Goal: Transaction & Acquisition: Purchase product/service

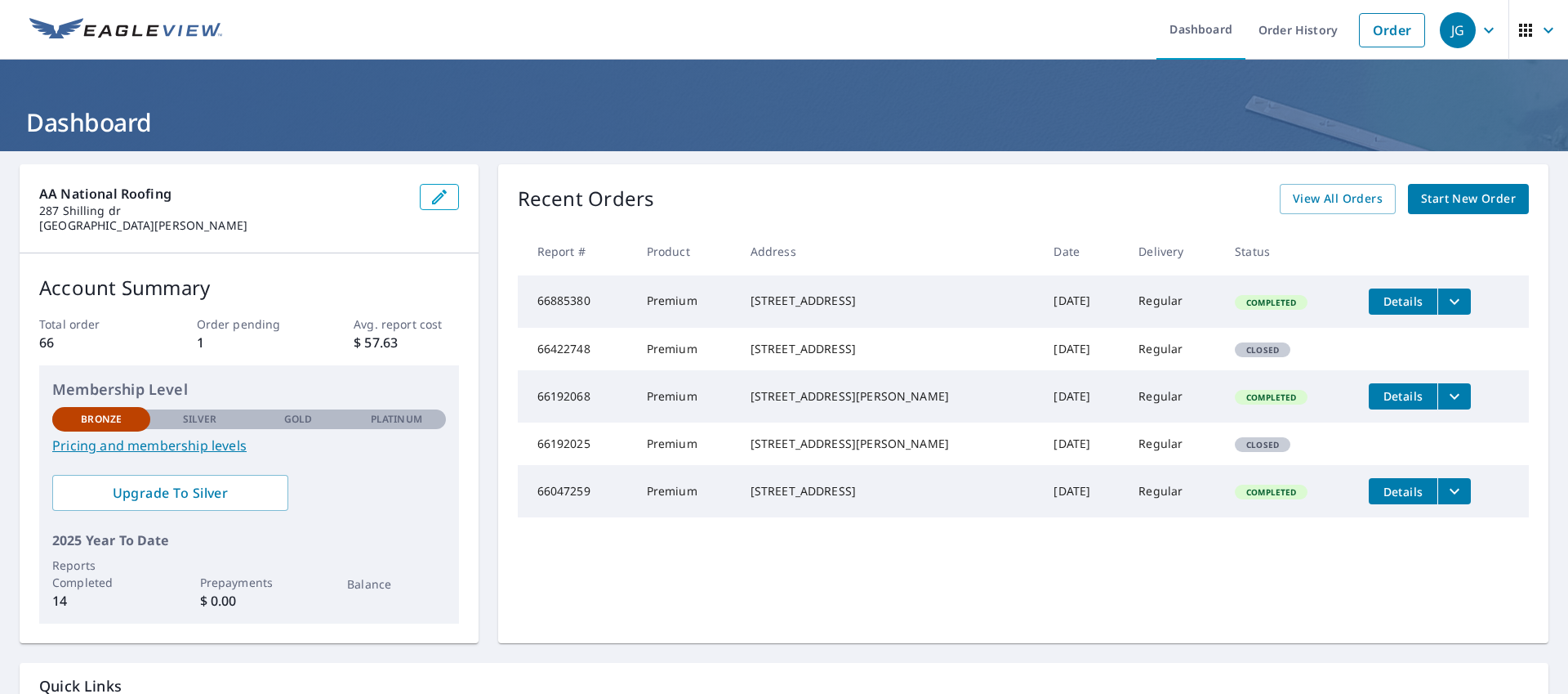
click at [1467, 192] on span "Start New Order" at bounding box center [1469, 199] width 95 height 20
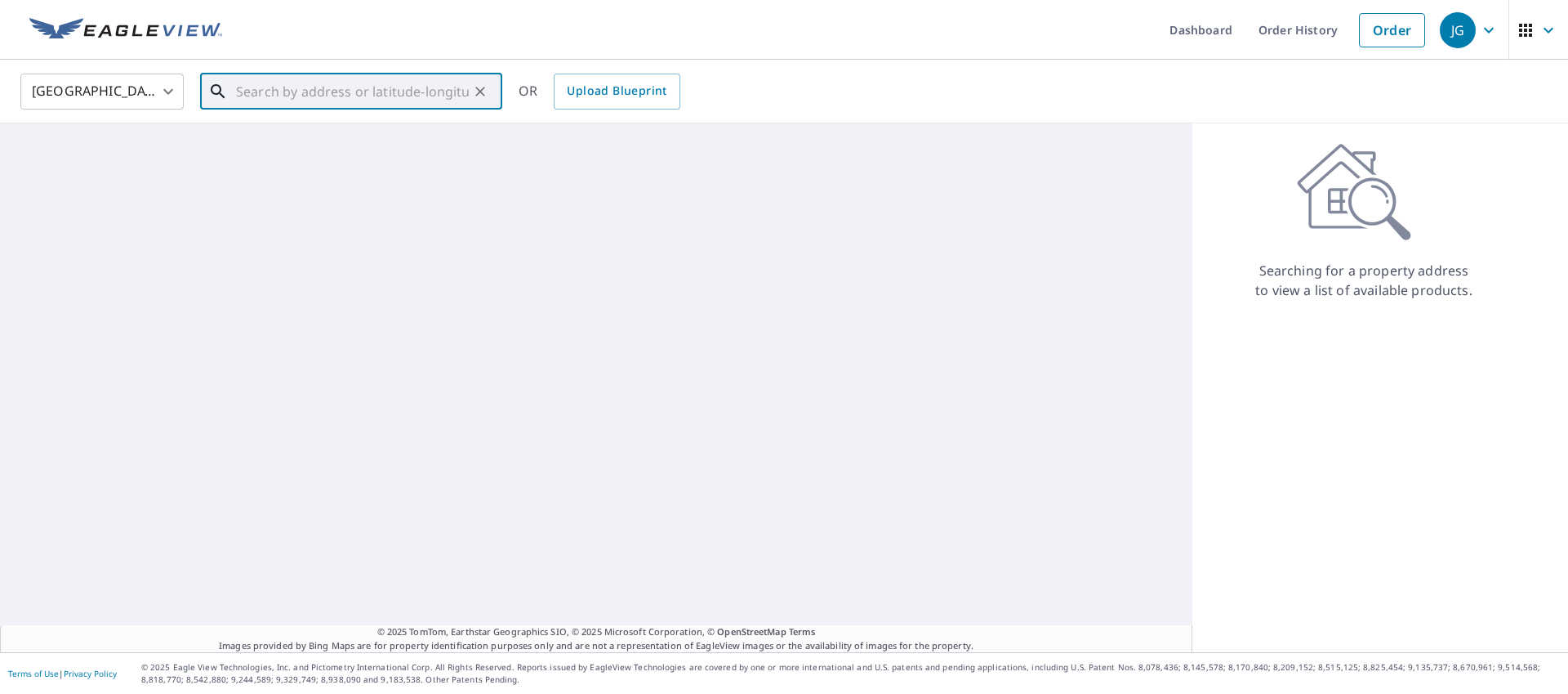
click at [422, 94] on input "text" at bounding box center [352, 91] width 232 height 46
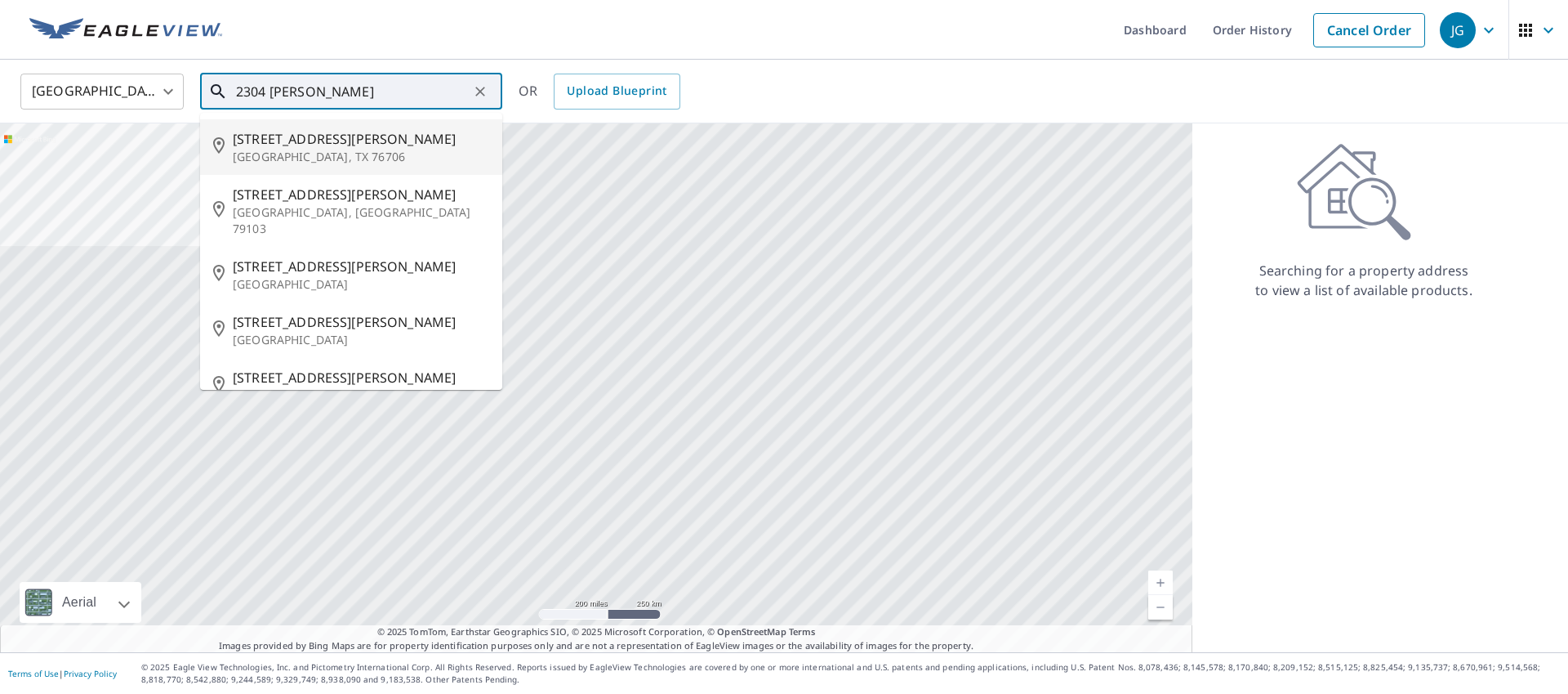
click at [327, 137] on span "[STREET_ADDRESS][PERSON_NAME]" at bounding box center [360, 140] width 256 height 20
type input "[STREET_ADDRESS][PERSON_NAME]"
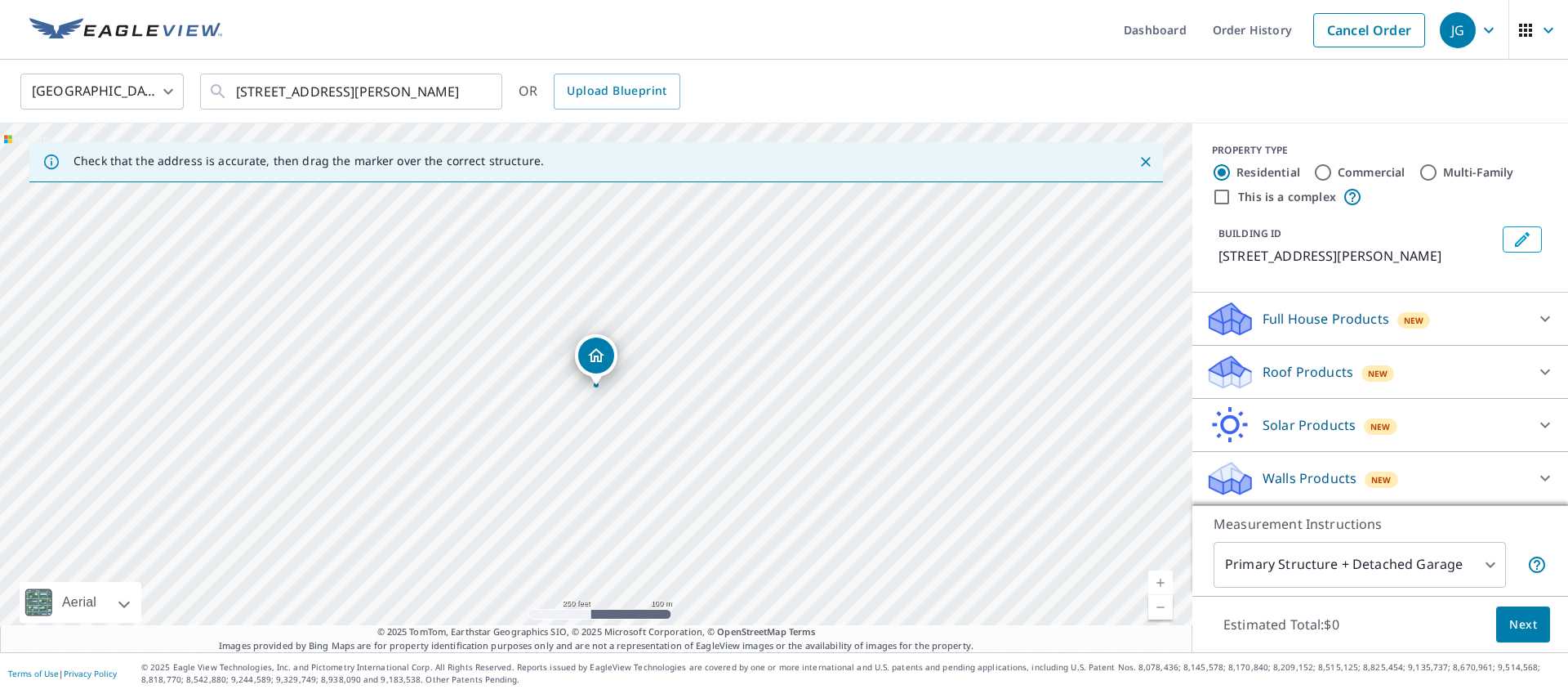
click at [614, 391] on div "[STREET_ADDRESS][PERSON_NAME]" at bounding box center [596, 388] width 1192 height 529
click at [609, 406] on div "[STREET_ADDRESS][PERSON_NAME]" at bounding box center [596, 388] width 1192 height 529
click at [609, 405] on div "[STREET_ADDRESS][PERSON_NAME]" at bounding box center [596, 388] width 1192 height 529
click at [1160, 578] on link "Current Level 17, Zoom In" at bounding box center [1161, 582] width 25 height 25
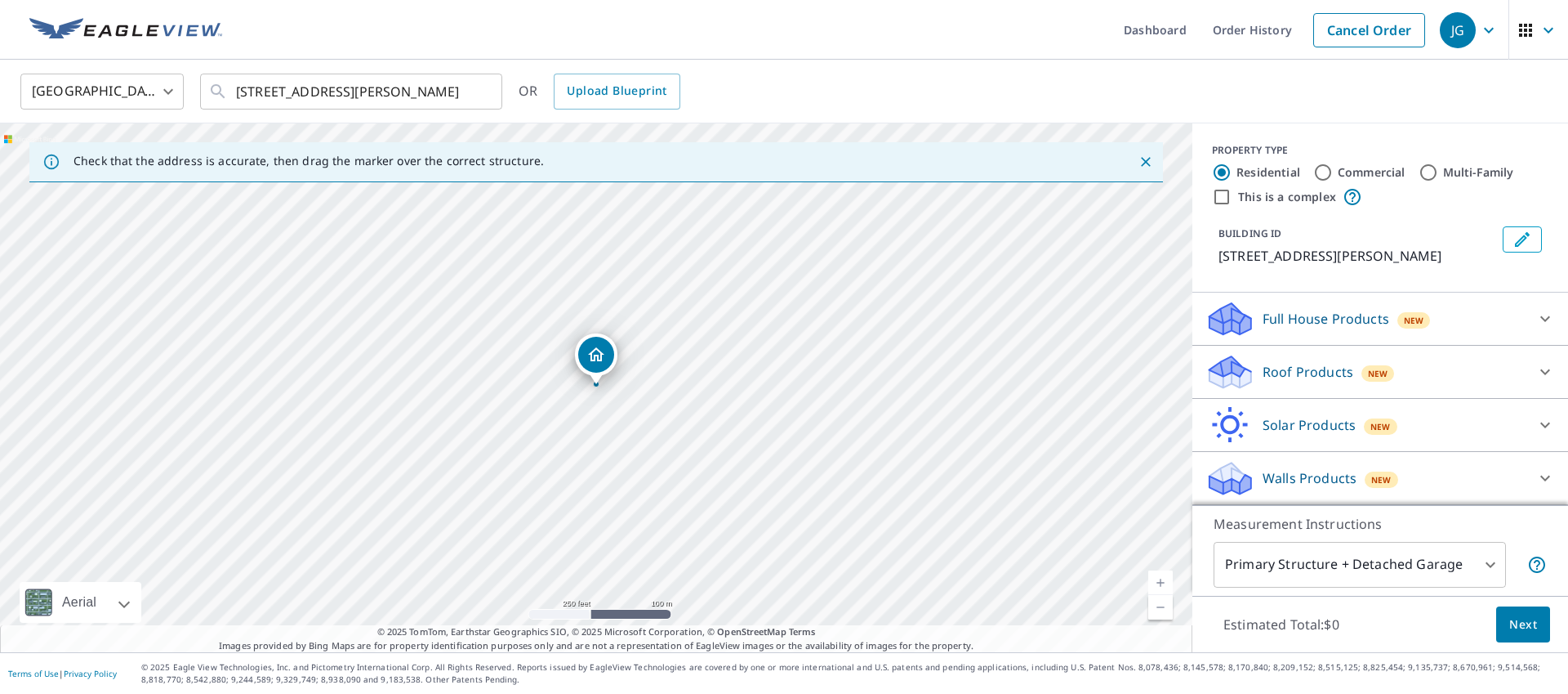
click at [1161, 578] on link "Current Level 17, Zoom In" at bounding box center [1161, 582] width 25 height 25
click at [1160, 578] on link "Current Level 17.404390255079335, Zoom In" at bounding box center [1161, 582] width 25 height 25
click at [1295, 384] on div "Roof Products New" at bounding box center [1366, 372] width 320 height 38
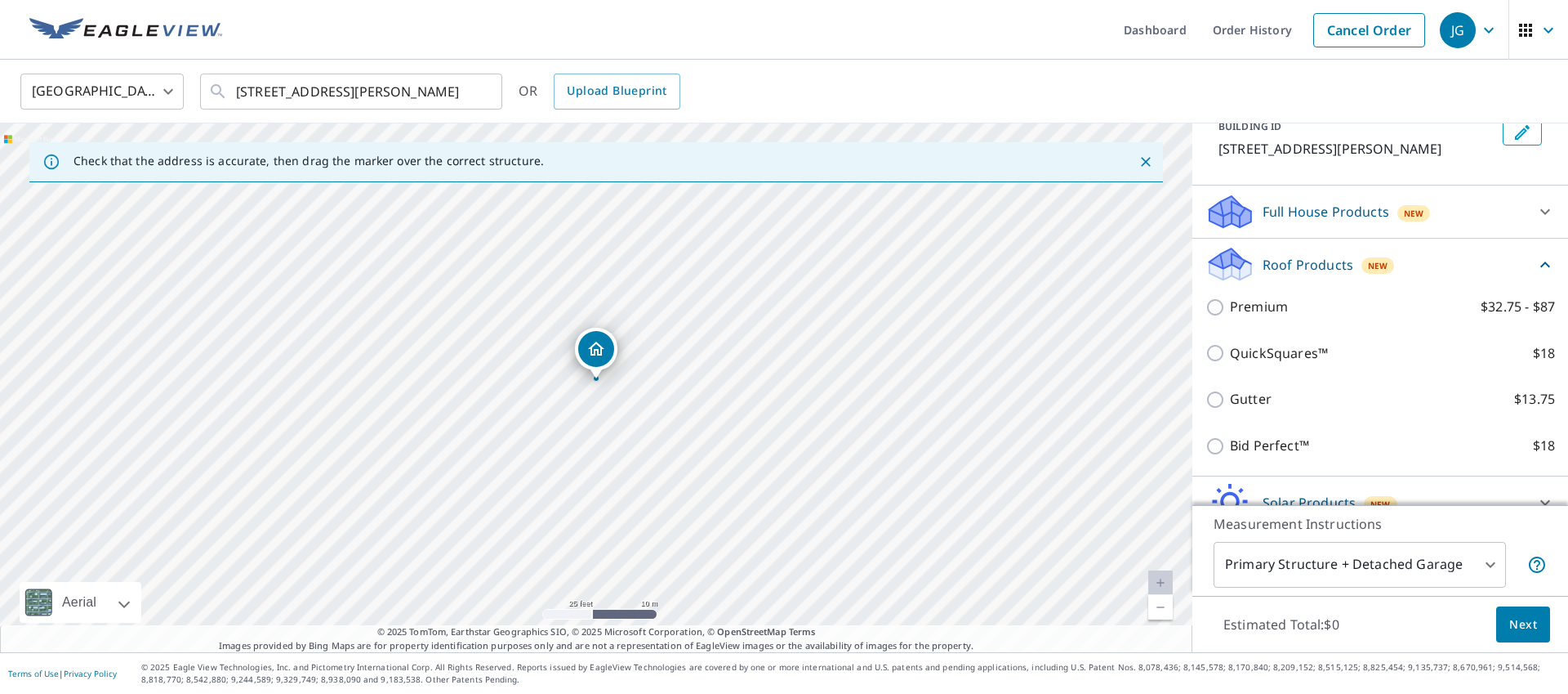
scroll to position [109, 0]
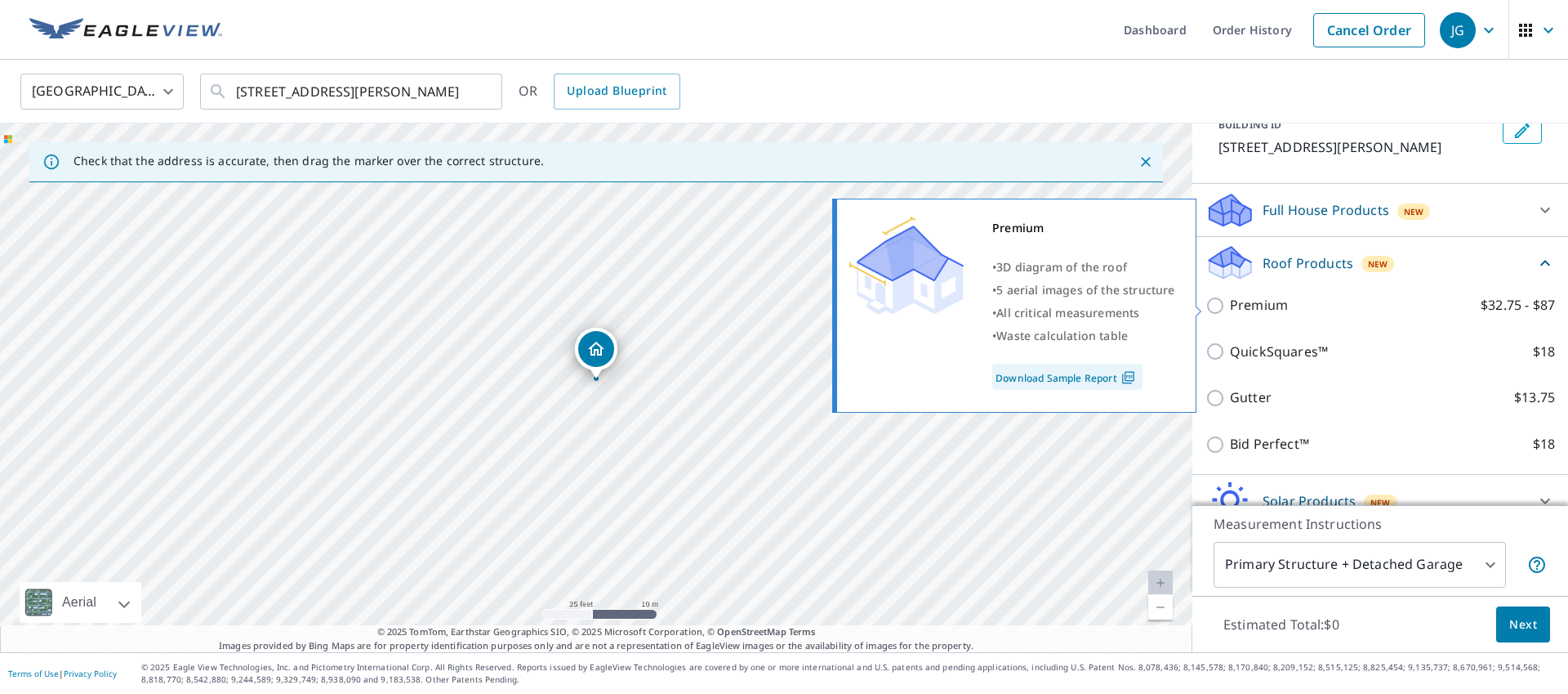
click at [1254, 303] on p "Premium" at bounding box center [1259, 305] width 58 height 20
click at [1230, 303] on input "Premium $32.75 - $87" at bounding box center [1218, 306] width 25 height 20
checkbox input "true"
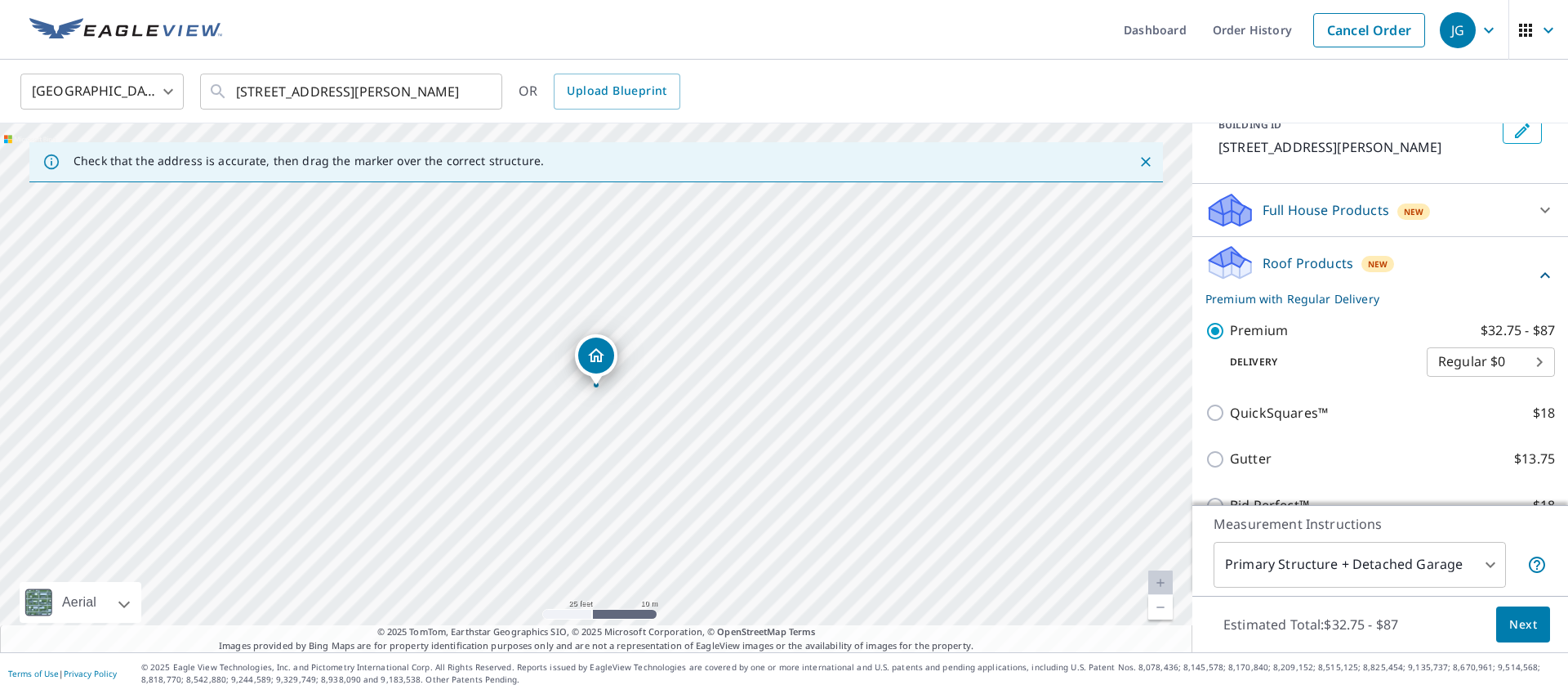
click at [1528, 623] on span "Next" at bounding box center [1523, 625] width 27 height 20
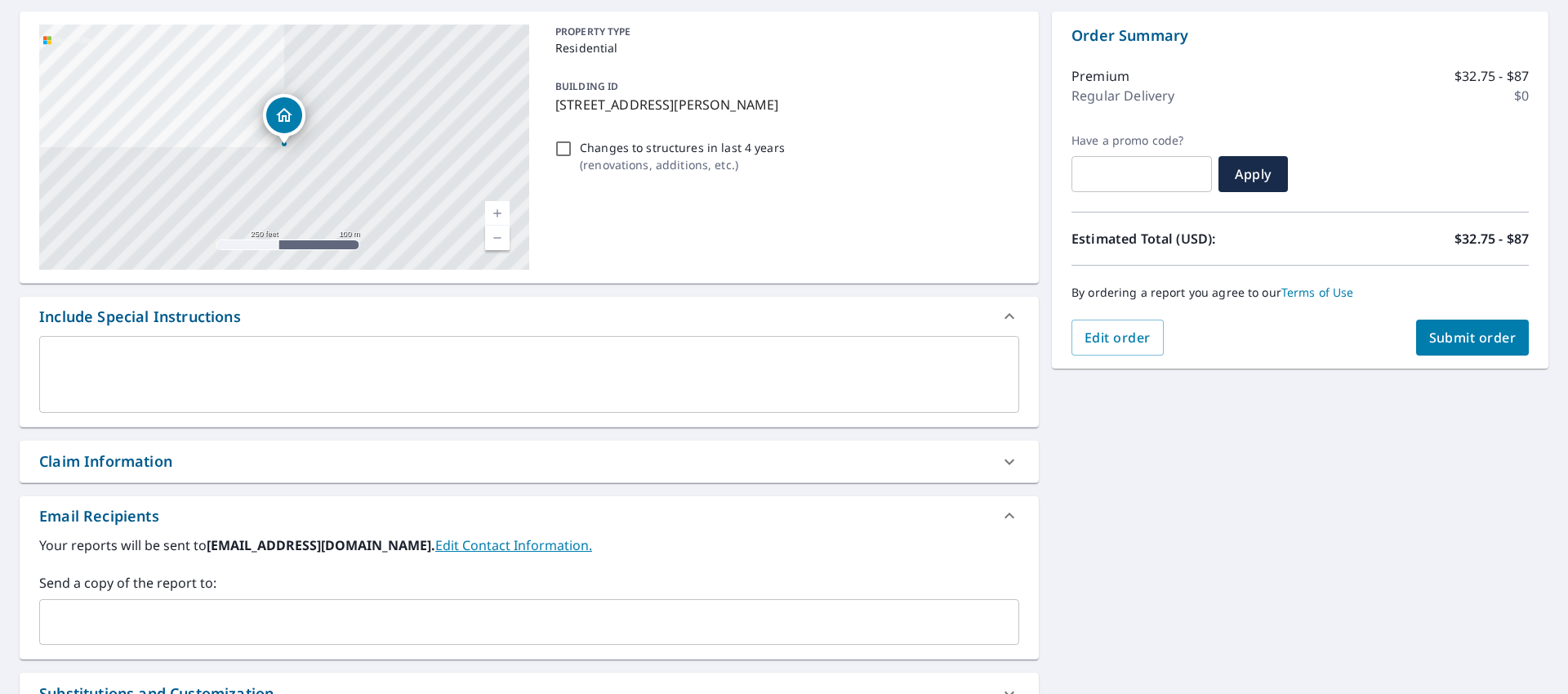
scroll to position [203, 0]
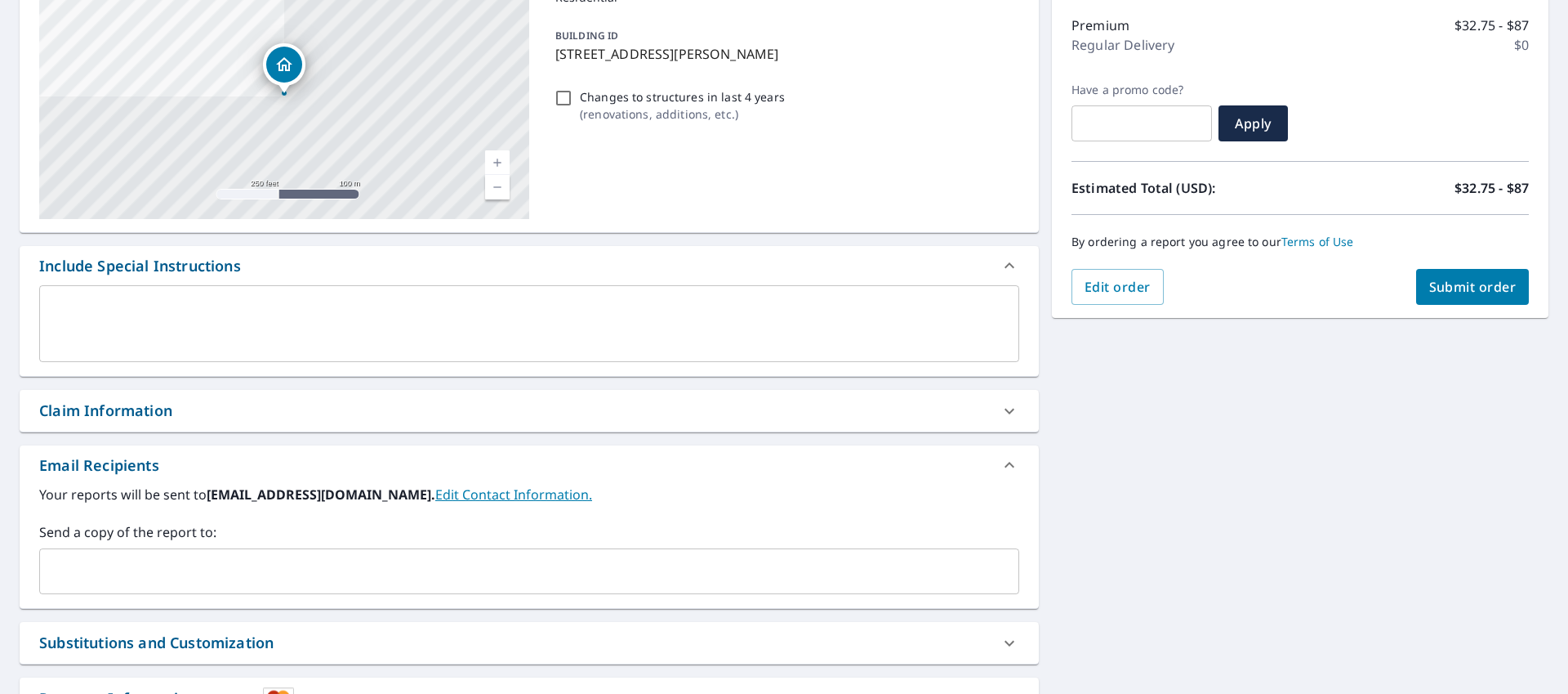
click at [1466, 278] on span "Submit order" at bounding box center [1473, 287] width 88 height 18
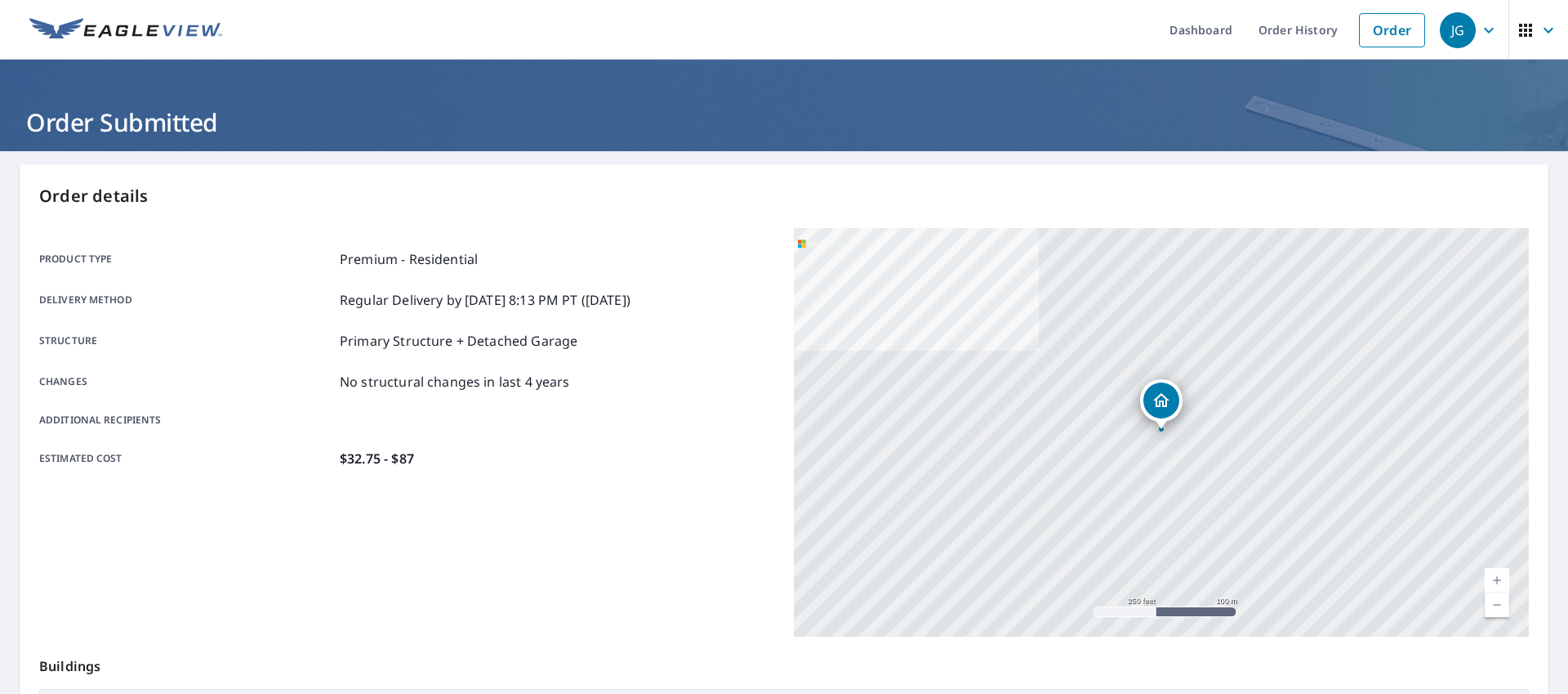
scroll to position [267, 0]
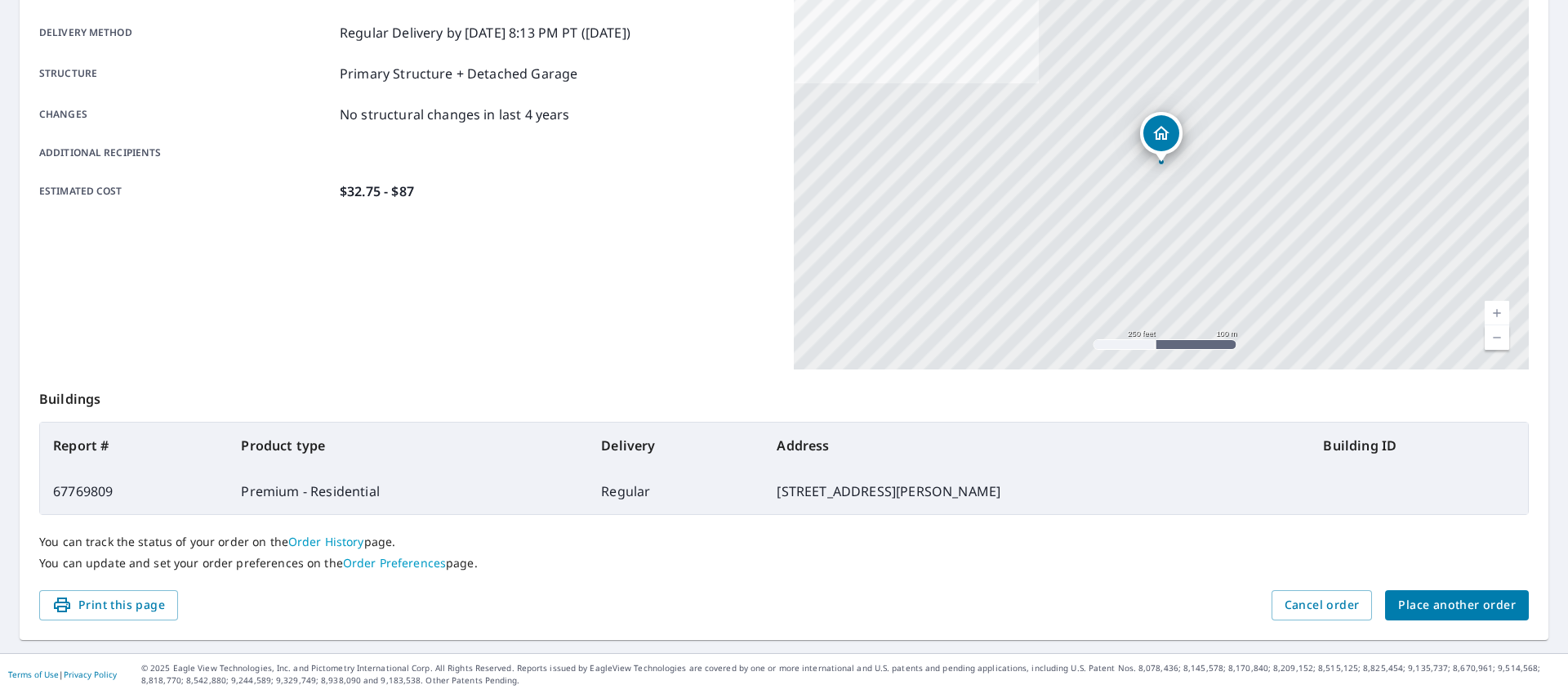
click at [849, 495] on td "[STREET_ADDRESS][PERSON_NAME]" at bounding box center [1037, 491] width 546 height 46
copy td "[STREET_ADDRESS][PERSON_NAME]"
